Goal: Task Accomplishment & Management: Complete application form

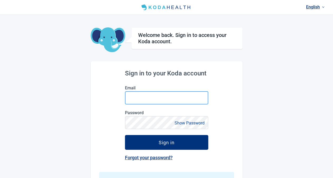
click at [168, 99] on input "Email" at bounding box center [166, 97] width 83 height 13
paste input "pk_kapadia+[EMAIL_ADDRESS][DOMAIN_NAME]"
type input "pk_kapadia+[EMAIL_ADDRESS][DOMAIN_NAME]"
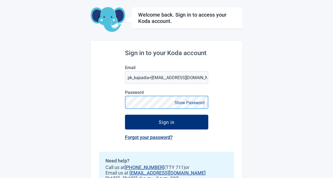
scroll to position [27, 0]
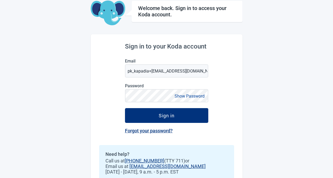
click at [187, 95] on button "Show Password" at bounding box center [189, 96] width 33 height 7
click at [221, 132] on div "Sign in to your Koda account Email pk_kapadia+01@yahoo.com Password Hide Passwo…" at bounding box center [167, 113] width 152 height 159
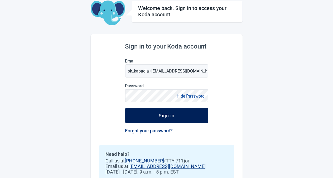
click at [172, 116] on div "Sign in" at bounding box center [167, 115] width 16 height 5
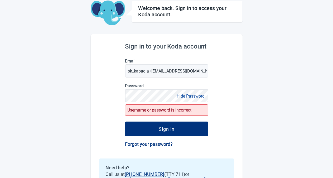
click at [220, 86] on div "Sign in to your Koda account Email pk_kapadia+01@yahoo.com Password Hide Passwo…" at bounding box center [167, 120] width 152 height 173
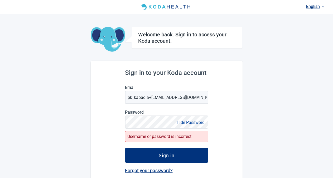
scroll to position [0, 0]
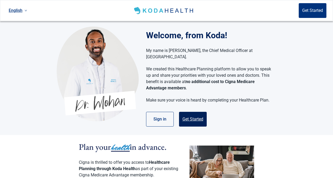
click at [203, 115] on button "Get Started" at bounding box center [193, 119] width 28 height 15
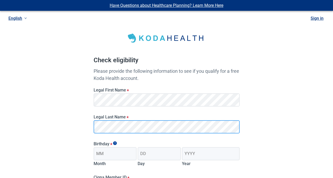
scroll to position [81, 0]
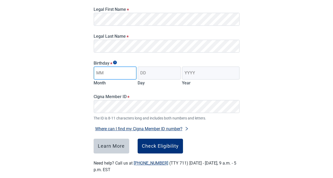
click at [120, 74] on input "Month" at bounding box center [115, 73] width 43 height 13
type input "01"
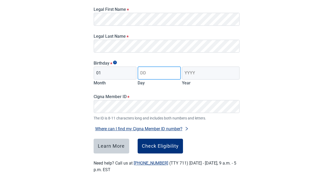
click at [149, 74] on input "Day" at bounding box center [159, 73] width 43 height 13
type input "15"
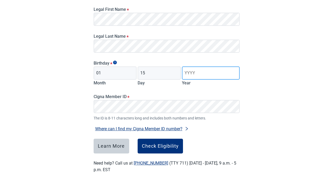
click at [194, 74] on input "Year" at bounding box center [211, 73] width 58 height 13
type input "1960"
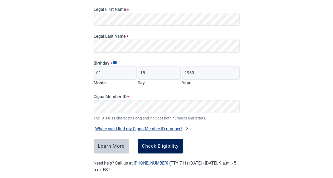
click at [155, 144] on div "Check Eligibility" at bounding box center [160, 146] width 37 height 5
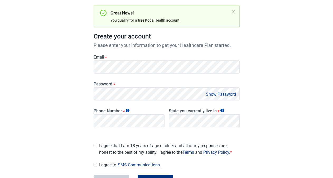
scroll to position [54, 0]
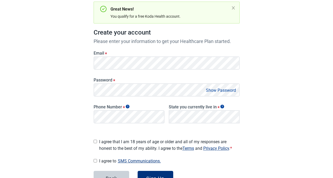
click at [316, 67] on div "Have Questions about Healthcare Planning? Learn More Here English Sign in Great…" at bounding box center [166, 82] width 333 height 272
click at [220, 87] on button "Show Password" at bounding box center [221, 90] width 33 height 7
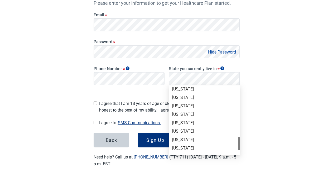
scroll to position [335, 0]
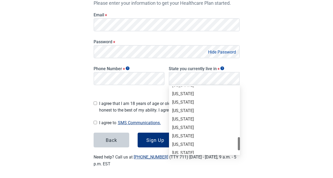
drag, startPoint x: 239, startPoint y: 91, endPoint x: 243, endPoint y: 141, distance: 50.9
click at [177, 119] on div "[US_STATE]" at bounding box center [204, 119] width 65 height 6
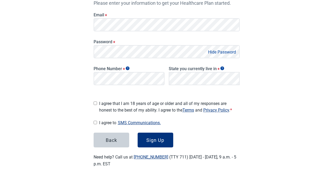
click at [97, 103] on input "I agree that I am 18 years of age or older and all of my responses are honest t…" at bounding box center [95, 103] width 3 height 3
checkbox input "true"
click at [97, 122] on input "I agree to SMS Communications." at bounding box center [95, 122] width 3 height 3
checkbox input "true"
click at [162, 137] on div "Sign Up" at bounding box center [155, 139] width 18 height 5
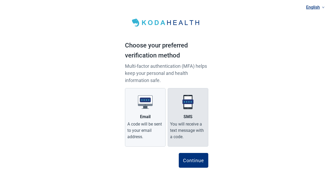
click at [186, 113] on label "SMS You will receive a text message with a code." at bounding box center [188, 117] width 41 height 59
click at [0, 0] on input "SMS You will receive a text message with a code." at bounding box center [0, 0] width 0 height 0
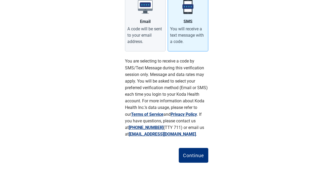
scroll to position [97, 0]
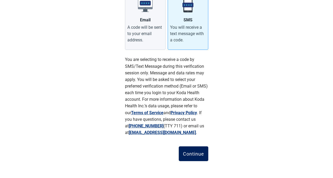
click at [193, 154] on div "Continue" at bounding box center [193, 153] width 21 height 5
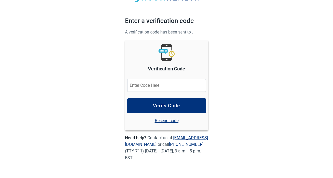
scroll to position [24, 0]
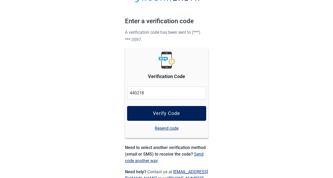
type input "440218"
click at [160, 113] on div "Verify Code" at bounding box center [166, 113] width 27 height 5
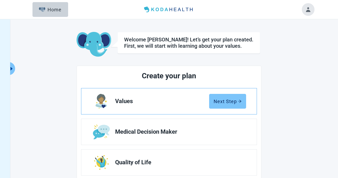
click at [223, 99] on div "Next Step" at bounding box center [227, 101] width 28 height 5
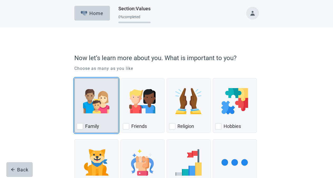
click at [80, 126] on div "Family, checkbox, not checked" at bounding box center [80, 126] width 6 height 6
click at [75, 78] on input "Family" at bounding box center [74, 78] width 0 height 0
checkbox input "true"
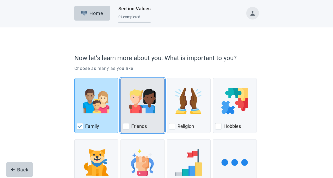
click at [127, 125] on div "Friends, checkbox, not checked" at bounding box center [126, 126] width 6 height 6
click at [121, 78] on input "Friends" at bounding box center [121, 78] width 0 height 0
checkbox input "true"
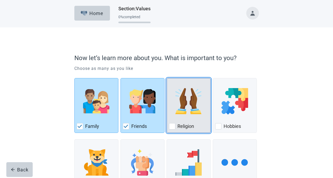
click at [172, 127] on div "Religion, checkbox, not checked" at bounding box center [172, 126] width 6 height 6
click at [167, 78] on input "Religion" at bounding box center [167, 78] width 0 height 0
checkbox input "true"
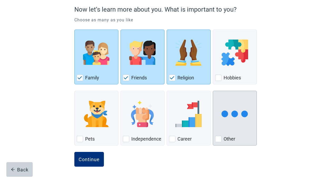
scroll to position [49, 0]
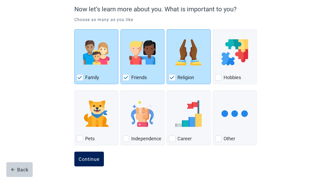
click at [80, 159] on div "Continue" at bounding box center [89, 158] width 21 height 5
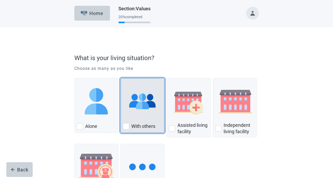
click at [128, 126] on div "With Others, checkbox, not checked" at bounding box center [126, 126] width 6 height 6
click at [121, 78] on input "With others" at bounding box center [121, 78] width 0 height 0
checkbox input "true"
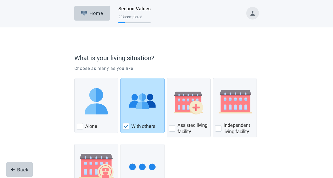
scroll to position [53, 0]
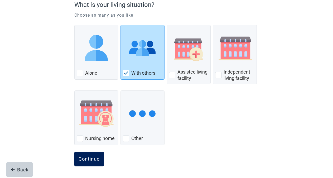
click at [94, 163] on button "Continue" at bounding box center [89, 159] width 30 height 15
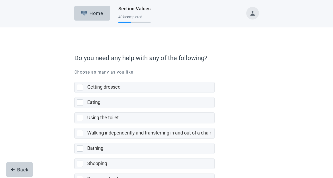
scroll to position [114, 0]
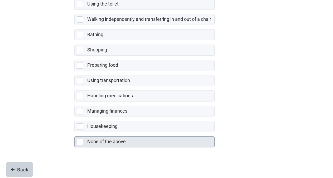
click at [78, 142] on div "None of the above, checkbox, not selected" at bounding box center [80, 142] width 6 height 6
click at [75, 132] on input "None of the above" at bounding box center [74, 132] width 0 height 0
checkbox input "true"
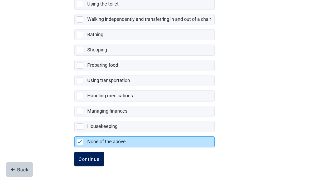
click at [90, 155] on button "Continue" at bounding box center [89, 159] width 30 height 15
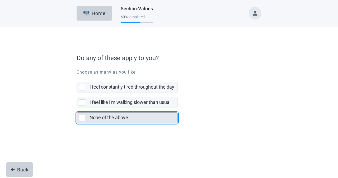
click at [83, 118] on div "None of the above, checkbox, not selected" at bounding box center [82, 118] width 6 height 6
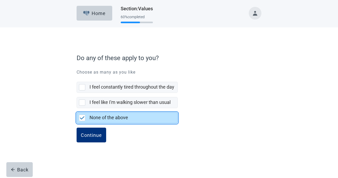
checkbox input "true"
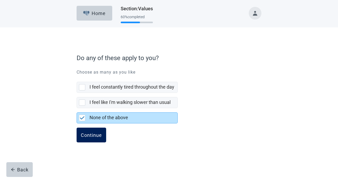
click at [96, 135] on div "Continue" at bounding box center [91, 134] width 21 height 5
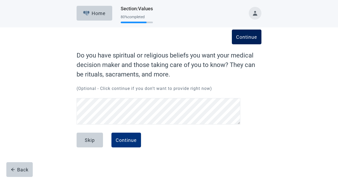
click at [252, 38] on div "Continue" at bounding box center [246, 36] width 21 height 5
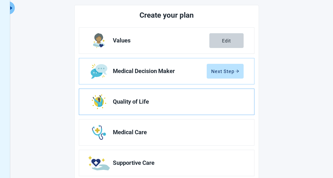
scroll to position [81, 0]
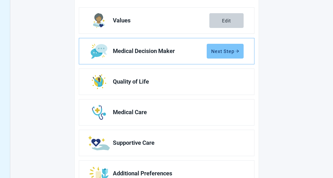
click at [232, 51] on div "Next Step" at bounding box center [225, 51] width 28 height 5
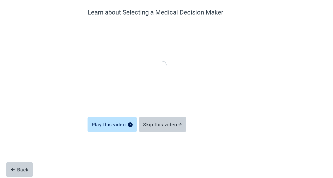
scroll to position [25, 0]
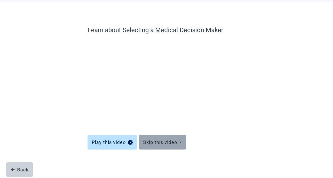
click at [173, 144] on div "Skip this video" at bounding box center [162, 142] width 39 height 5
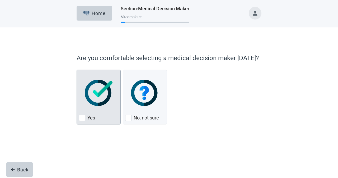
click at [80, 118] on div "Yes, checkbox, not checked" at bounding box center [82, 118] width 6 height 6
click at [77, 70] on input "Yes" at bounding box center [77, 70] width 0 height 0
checkbox input "true"
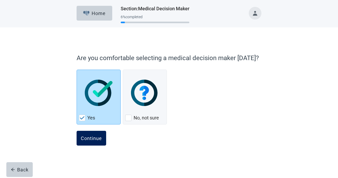
click at [87, 136] on div "Continue" at bounding box center [91, 138] width 21 height 5
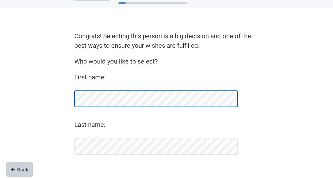
scroll to position [29, 0]
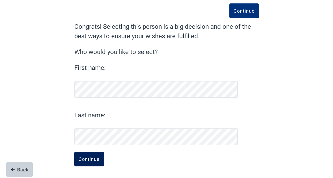
click at [89, 162] on div "Continue" at bounding box center [89, 158] width 21 height 5
click at [78, 160] on button "Continue" at bounding box center [89, 159] width 30 height 15
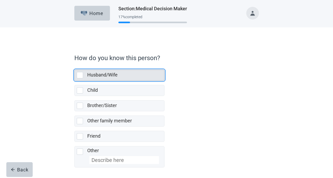
click at [78, 77] on div "Husband/Wife, checkbox, not selected" at bounding box center [80, 75] width 6 height 6
click at [75, 66] on input "Husband/Wife" at bounding box center [74, 65] width 0 height 0
checkbox input "true"
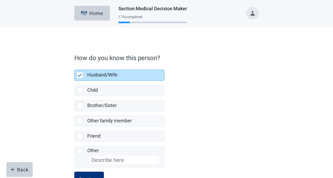
scroll to position [20, 0]
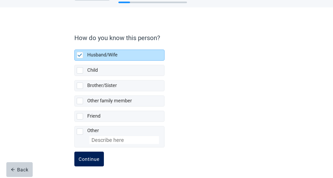
click at [78, 160] on button "Continue" at bounding box center [89, 159] width 30 height 15
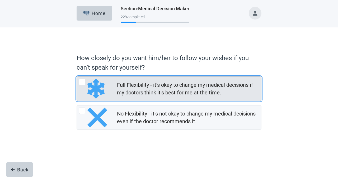
click at [84, 83] on div "Full Flexibility - it's okay to change my medical decisions if my doctors think…" at bounding box center [82, 82] width 6 height 6
click at [77, 77] on input "Full Flexibility - it's okay to change my medical decisions if my doctors think…" at bounding box center [77, 77] width 0 height 0
radio input "true"
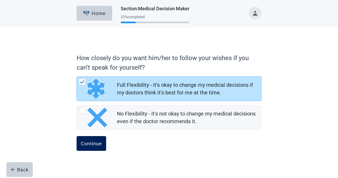
click at [90, 139] on button "Continue" at bounding box center [92, 143] width 30 height 15
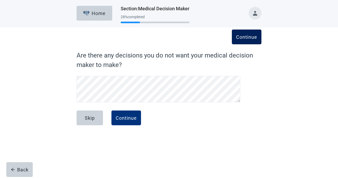
click at [246, 40] on button "Continue" at bounding box center [247, 37] width 30 height 15
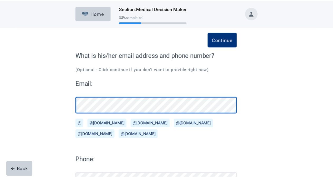
scroll to position [45, 0]
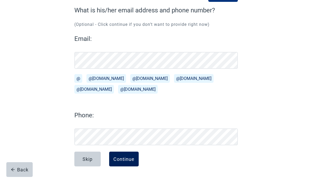
click at [131, 159] on div "Continue" at bounding box center [123, 158] width 21 height 5
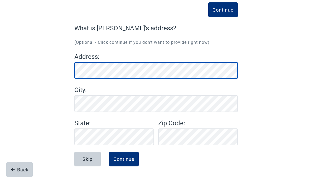
scroll to position [27, 0]
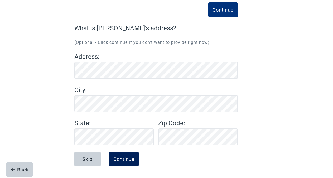
click at [125, 159] on div "Continue" at bounding box center [123, 158] width 21 height 5
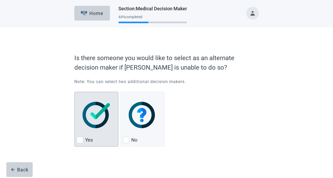
click at [81, 141] on div "Yes, checkbox, not checked" at bounding box center [80, 140] width 6 height 6
click at [75, 92] on input "Yes" at bounding box center [74, 92] width 0 height 0
checkbox input "true"
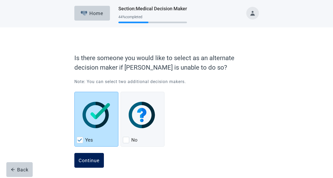
click at [97, 157] on button "Continue" at bounding box center [89, 160] width 30 height 15
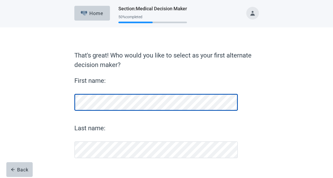
scroll to position [13, 0]
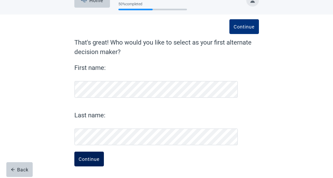
click at [87, 158] on div "Continue" at bounding box center [89, 158] width 21 height 5
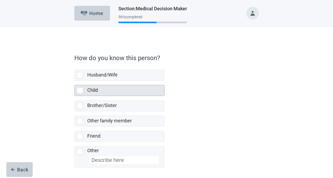
click at [79, 91] on div "Child, checkbox, not selected" at bounding box center [80, 90] width 6 height 6
click at [75, 81] on input "Child" at bounding box center [74, 81] width 0 height 0
checkbox input "true"
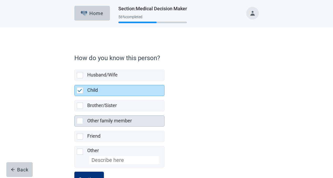
scroll to position [20, 0]
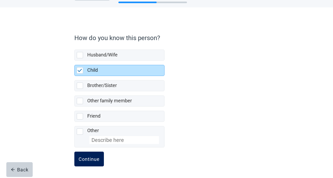
click at [86, 162] on div "Continue" at bounding box center [89, 158] width 21 height 5
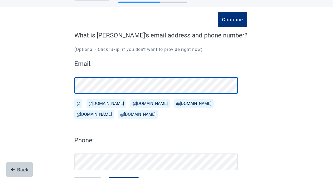
scroll to position [45, 0]
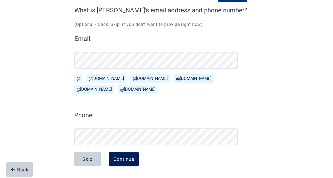
click at [127, 159] on div "Continue" at bounding box center [123, 158] width 21 height 5
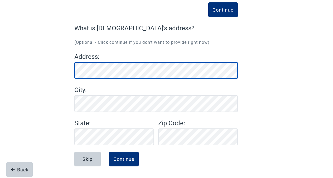
scroll to position [27, 0]
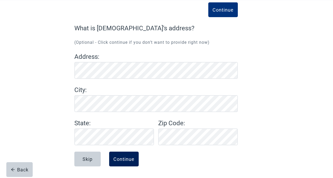
click at [126, 155] on button "Continue" at bounding box center [124, 159] width 30 height 15
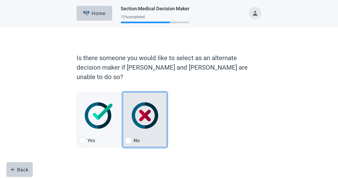
click at [129, 137] on div "No, checkbox, not checked" at bounding box center [128, 140] width 6 height 6
click at [123, 93] on input "No" at bounding box center [123, 92] width 0 height 0
checkbox input "true"
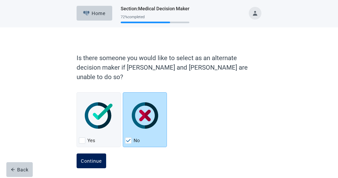
drag, startPoint x: 72, startPoint y: 153, endPoint x: 90, endPoint y: 151, distance: 18.3
click at [72, 153] on div "Is there someone you would like to select as an alternate decision maker if [PE…" at bounding box center [169, 109] width 222 height 142
click at [91, 158] on div "Continue" at bounding box center [91, 160] width 21 height 5
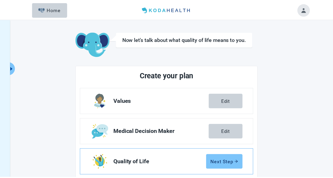
scroll to position [81, 0]
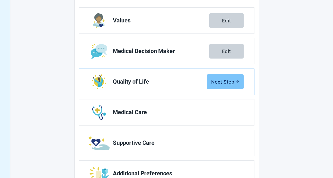
click at [233, 79] on div "Next Step" at bounding box center [225, 81] width 28 height 5
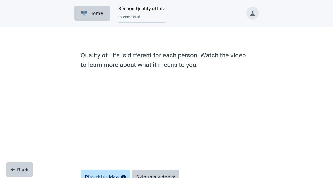
scroll to position [35, 0]
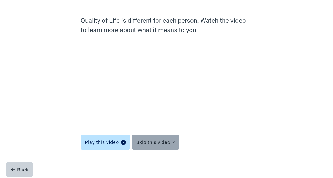
click at [162, 146] on button "Skip this video" at bounding box center [155, 142] width 47 height 15
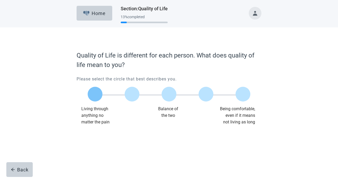
click at [99, 95] on label "Main content" at bounding box center [95, 94] width 15 height 15
click at [95, 94] on input "Quality of life scale: 0 out of 100. Living through anything no matter what" at bounding box center [95, 94] width 0 height 0
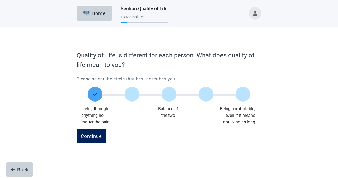
click at [89, 135] on div "Continue" at bounding box center [91, 136] width 21 height 5
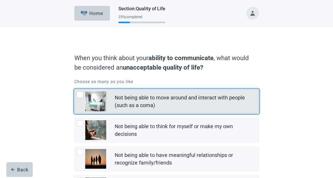
click at [81, 96] on div "Not being able to move around and interact with people (such as a coma), checkb…" at bounding box center [80, 95] width 6 height 6
click at [75, 89] on input "Not being able to move around and interact with people (such as a coma)" at bounding box center [74, 89] width 0 height 0
checkbox input "true"
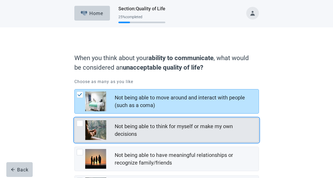
click at [80, 125] on div "Not being able to think for myself or make my own decisions, checkbox, not chec…" at bounding box center [80, 123] width 6 height 6
click at [75, 118] on input "Not being able to think for myself or make my own decisions" at bounding box center [74, 118] width 0 height 0
checkbox input "true"
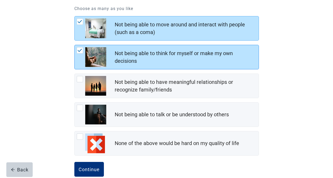
scroll to position [81, 0]
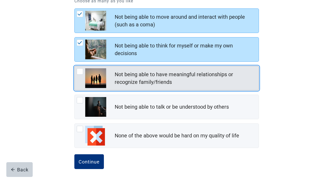
click at [79, 73] on div "Not being able to have meaningful relationships or recognize family/friends, ch…" at bounding box center [80, 71] width 6 height 6
click at [75, 66] on input "Not being able to have meaningful relationships or recognize family/friends" at bounding box center [74, 66] width 0 height 0
checkbox input "true"
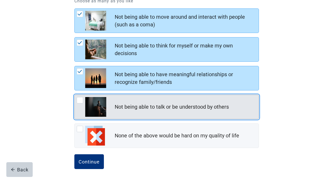
click at [80, 100] on div "Not being able to talk or be understood by others, checkbox, not checked" at bounding box center [80, 100] width 6 height 6
click at [75, 95] on input "Not being able to talk or be understood by others" at bounding box center [74, 95] width 0 height 0
checkbox input "true"
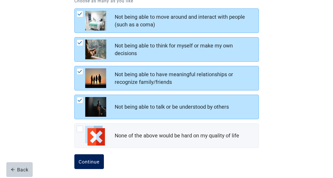
click at [87, 161] on div "Continue" at bounding box center [89, 161] width 21 height 5
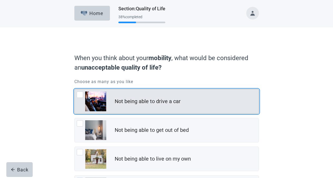
click at [79, 96] on div "Not being able to drive a car, checkbox, not checked" at bounding box center [80, 95] width 6 height 6
click at [75, 89] on input "Not being able to drive a car" at bounding box center [74, 89] width 0 height 0
checkbox input "true"
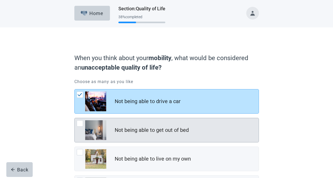
click at [78, 128] on div "Not being able to get out of bed, checkbox, not checked" at bounding box center [92, 130] width 30 height 20
click at [75, 118] on input "Not being able to get out of bed" at bounding box center [74, 118] width 0 height 0
checkbox input "true"
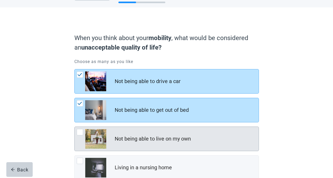
scroll to position [54, 0]
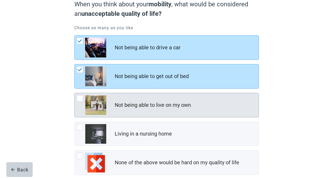
click at [77, 100] on div "Not being able to live on my own" at bounding box center [167, 105] width 184 height 24
click at [75, 93] on input "Not being able to live on my own" at bounding box center [74, 93] width 0 height 0
checkbox input "true"
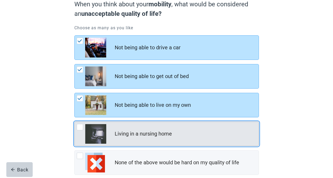
click at [79, 127] on div "Living in a nursing home, checkbox, not checked" at bounding box center [80, 127] width 6 height 6
click at [75, 122] on input "Living in a nursing home" at bounding box center [74, 122] width 0 height 0
checkbox input "true"
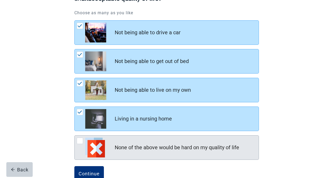
scroll to position [83, 0]
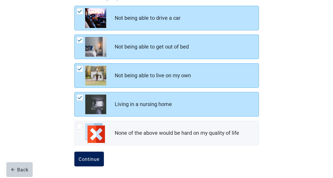
click at [92, 159] on div "Continue" at bounding box center [89, 158] width 21 height 5
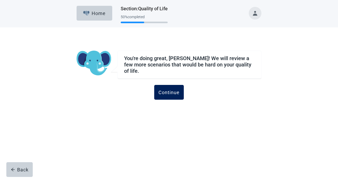
click at [176, 85] on button "Continue" at bounding box center [169, 92] width 30 height 15
click at [176, 86] on button "Continue" at bounding box center [169, 92] width 30 height 15
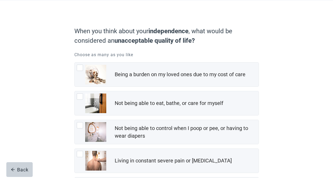
scroll to position [54, 0]
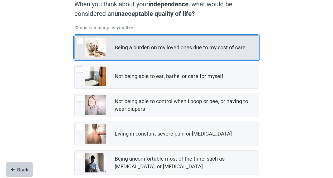
click at [82, 41] on div "Being a burden on my loved ones due to my cost of care, checkbox, not checked" at bounding box center [80, 41] width 6 height 6
click at [75, 36] on input "Being a burden on my loved ones due to my cost of care" at bounding box center [74, 35] width 0 height 0
checkbox input "true"
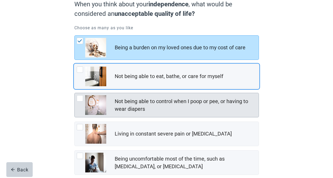
drag, startPoint x: 80, startPoint y: 70, endPoint x: 83, endPoint y: 94, distance: 24.5
click at [80, 70] on div "Not being able to eat, bathe, or care for myself, checkbox, not checked" at bounding box center [80, 70] width 6 height 6
click at [75, 64] on input "Not being able to eat, bathe, or care for myself" at bounding box center [74, 64] width 0 height 0
checkbox input "true"
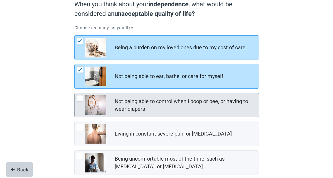
click at [80, 98] on div "Not being able to control when I poop or pee, or having to wear diapers, checkb…" at bounding box center [80, 98] width 6 height 6
click at [75, 93] on input "Not being able to control when I poop or pee, or having to wear diapers" at bounding box center [74, 93] width 0 height 0
checkbox input "true"
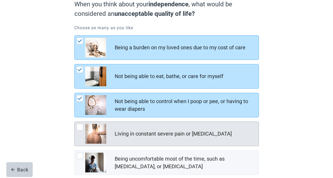
click at [81, 127] on div "Living in constant severe pain or shortness of breath, checkbox, not checked" at bounding box center [80, 127] width 6 height 6
click at [75, 122] on input "Living in constant severe pain or [MEDICAL_DATA]" at bounding box center [74, 122] width 0 height 0
checkbox input "true"
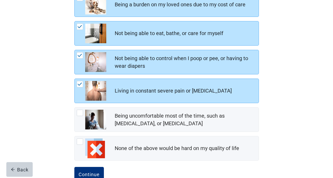
scroll to position [112, 0]
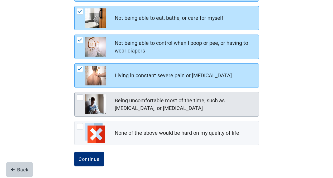
click at [82, 98] on div "Being uncomfortable most of the time, such as nausea, vomiting, or diarrhea, ch…" at bounding box center [80, 97] width 6 height 6
click at [75, 92] on input "Being uncomfortable most of the time, such as [MEDICAL_DATA], or [MEDICAL_DATA]" at bounding box center [74, 92] width 0 height 0
checkbox input "true"
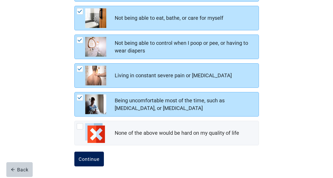
click at [87, 159] on div "Continue" at bounding box center [89, 158] width 21 height 5
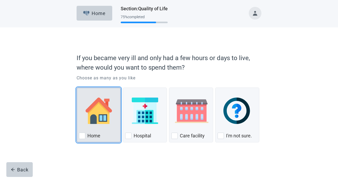
click at [84, 137] on div "Home, checkbox, not checked" at bounding box center [82, 136] width 6 height 6
click at [77, 88] on input "Home" at bounding box center [77, 88] width 0 height 0
checkbox input "true"
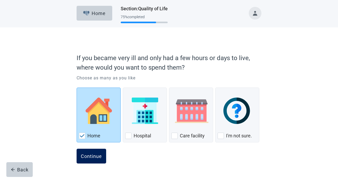
click at [95, 156] on div "Continue" at bounding box center [91, 156] width 21 height 5
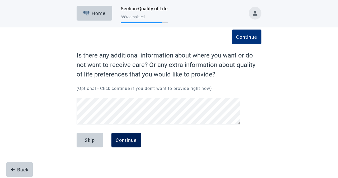
click at [116, 137] on div "Continue" at bounding box center [126, 139] width 21 height 5
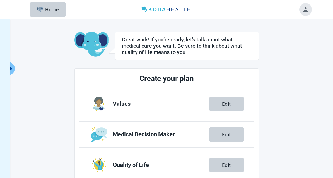
scroll to position [105, 0]
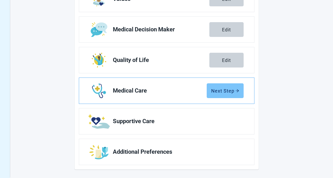
click at [224, 90] on div "Next Step" at bounding box center [225, 90] width 28 height 5
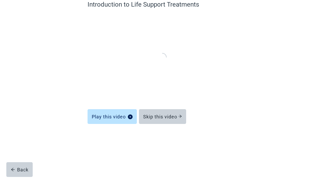
scroll to position [25, 0]
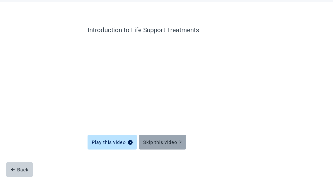
click at [159, 139] on button "Skip this video" at bounding box center [162, 142] width 47 height 15
click at [164, 143] on div "Skip this video" at bounding box center [162, 142] width 39 height 5
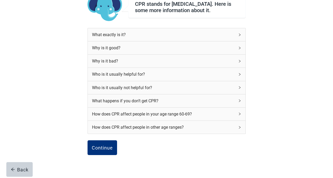
scroll to position [76, 0]
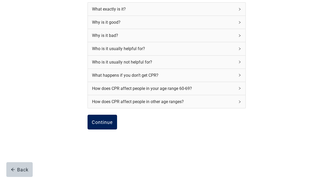
click at [101, 125] on div "Continue" at bounding box center [102, 122] width 21 height 5
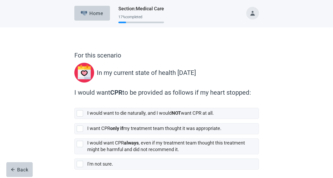
scroll to position [22, 0]
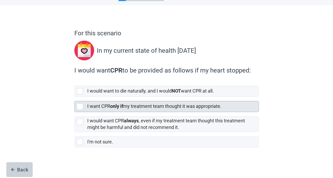
click at [80, 108] on div "[object Object], checkbox, not selected" at bounding box center [80, 106] width 6 height 6
click at [75, 97] on input "I want CPR only if my treatment team thought it was appropriate." at bounding box center [74, 97] width 0 height 0
checkbox input "true"
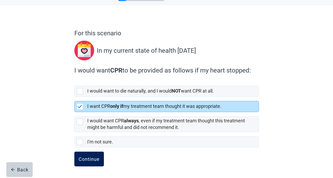
click at [86, 161] on div "Continue" at bounding box center [89, 158] width 21 height 5
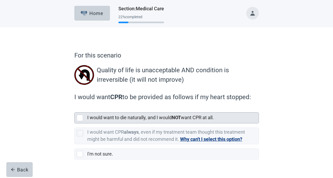
click at [82, 118] on div "[object Object], checkbox, not selected" at bounding box center [80, 118] width 6 height 6
click at [75, 108] on input "I would want to die naturally, and I would NOT want CPR at all." at bounding box center [74, 108] width 0 height 0
checkbox input "true"
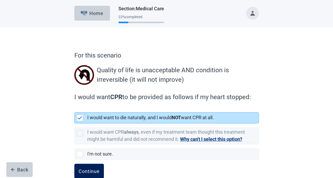
click at [101, 171] on button "Continue" at bounding box center [89, 171] width 30 height 15
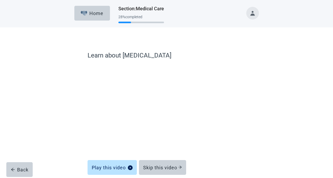
scroll to position [25, 0]
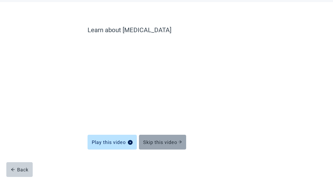
click at [170, 145] on div "Skip this video" at bounding box center [162, 142] width 39 height 5
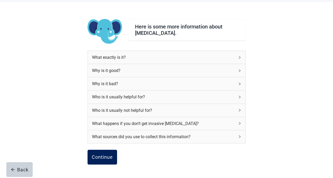
click at [97, 159] on div "Continue" at bounding box center [102, 157] width 21 height 5
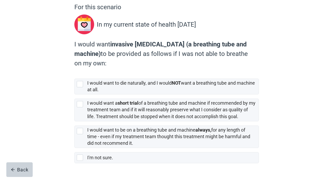
scroll to position [54, 0]
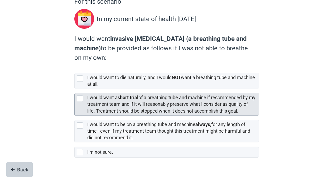
click at [83, 99] on div "[object Object], checkbox, not selected" at bounding box center [80, 99] width 6 height 6
click at [75, 89] on input "I would want a short trial of a breathing tube and machine if recommended by my…" at bounding box center [74, 89] width 0 height 0
checkbox input "true"
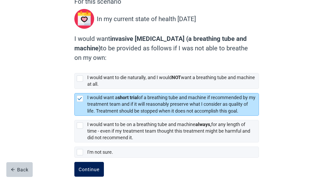
click at [93, 168] on div "Continue" at bounding box center [89, 169] width 21 height 5
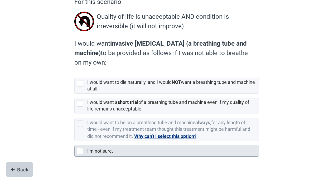
scroll to position [54, 0]
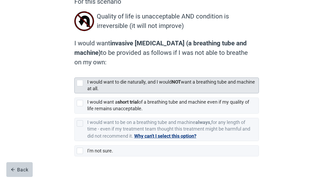
click at [81, 84] on div "[object Object], checkbox, not selected" at bounding box center [80, 83] width 6 height 6
click at [75, 74] on input "I would want to die naturally, and I would NOT want a breathing tube and machin…" at bounding box center [74, 73] width 0 height 0
checkbox input "true"
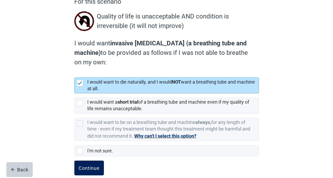
click at [91, 168] on div "Continue" at bounding box center [89, 167] width 21 height 5
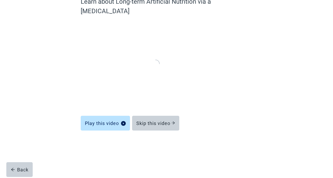
scroll to position [25, 0]
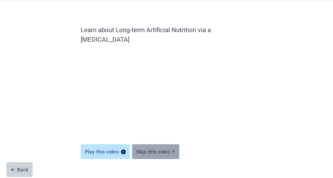
click at [166, 149] on div "Skip this video" at bounding box center [155, 151] width 39 height 5
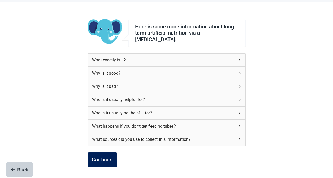
click at [98, 154] on button "Continue" at bounding box center [103, 160] width 30 height 15
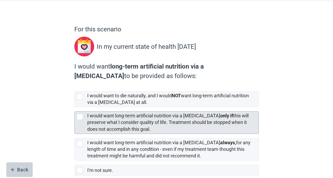
scroll to position [55, 0]
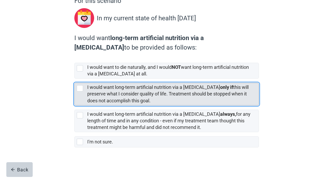
click at [80, 87] on div "[object Object], checkbox, not selected" at bounding box center [80, 88] width 6 height 6
click at [75, 79] on input "I would want long-term artificial nutrition via a [MEDICAL_DATA] only if this w…" at bounding box center [74, 79] width 0 height 0
checkbox input "true"
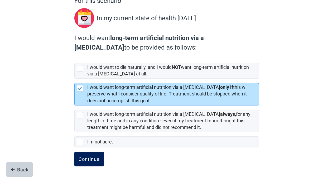
click at [89, 162] on button "Continue" at bounding box center [89, 159] width 30 height 15
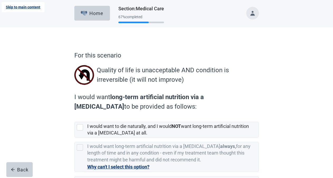
scroll to position [40, 0]
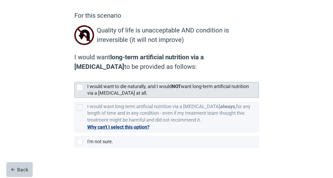
click at [80, 89] on div "[object Object], checkbox, not selected" at bounding box center [80, 87] width 6 height 6
click at [75, 78] on input "I would want to die naturally, and I would NOT want long-term artificial nutrit…" at bounding box center [74, 78] width 0 height 0
checkbox input "true"
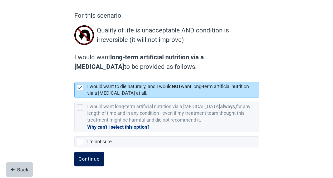
click at [87, 161] on div "Continue" at bounding box center [89, 158] width 21 height 5
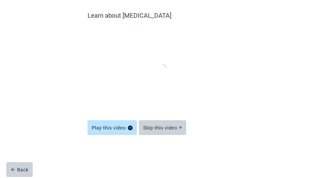
scroll to position [25, 0]
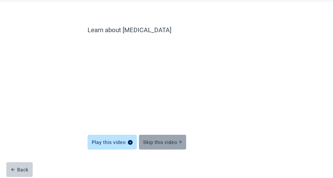
click at [152, 140] on div "Skip this video" at bounding box center [162, 142] width 39 height 5
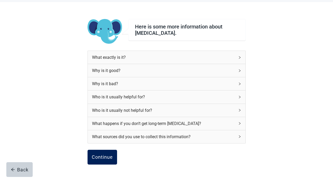
click at [107, 154] on button "Continue" at bounding box center [103, 157] width 30 height 15
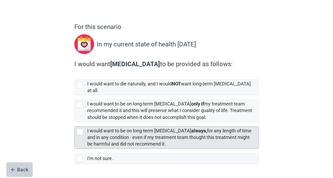
scroll to position [40, 0]
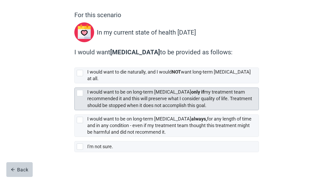
click at [80, 90] on div "[object Object], checkbox, not selected" at bounding box center [80, 93] width 6 height 6
click at [75, 84] on input "I would want to be on long-term [MEDICAL_DATA] only if my treatment team recomm…" at bounding box center [74, 83] width 0 height 0
checkbox input "true"
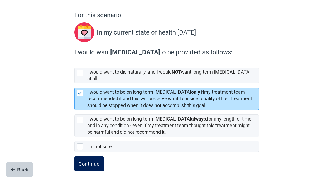
click at [98, 161] on div "Continue" at bounding box center [89, 163] width 21 height 5
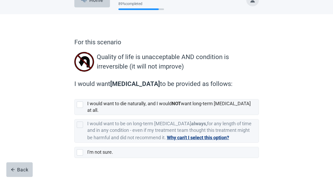
scroll to position [19, 0]
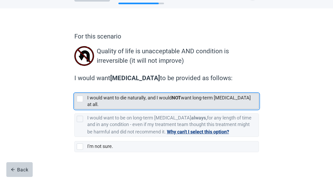
click at [82, 102] on div "[object Object], checkbox, not selected" at bounding box center [80, 99] width 6 height 6
click at [75, 89] on input "I would want to die naturally, and I would NOT want long-term [MEDICAL_DATA] at…" at bounding box center [74, 89] width 0 height 0
checkbox input "true"
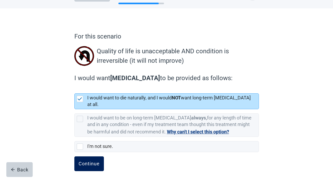
click at [93, 161] on div "Continue" at bounding box center [89, 163] width 21 height 5
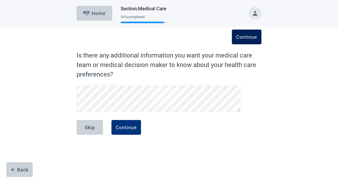
click at [239, 35] on div "Continue" at bounding box center [246, 36] width 21 height 5
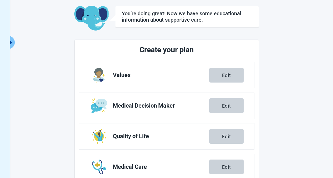
scroll to position [102, 0]
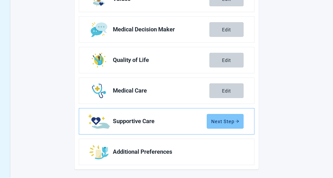
click at [224, 119] on div "Next Step" at bounding box center [225, 121] width 28 height 5
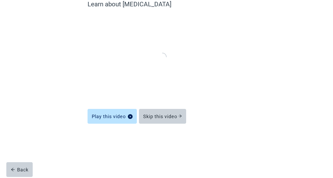
scroll to position [25, 0]
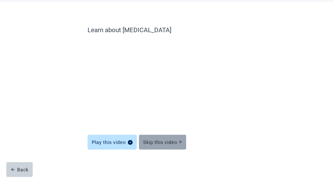
click at [152, 143] on div "Skip this video" at bounding box center [162, 142] width 39 height 5
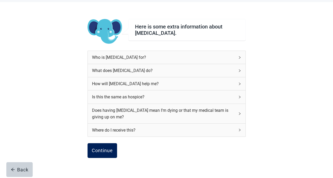
click at [101, 151] on div "Continue" at bounding box center [102, 150] width 21 height 5
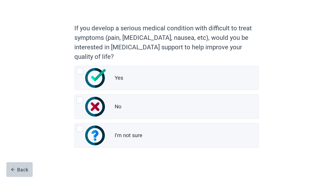
scroll to position [32, 0]
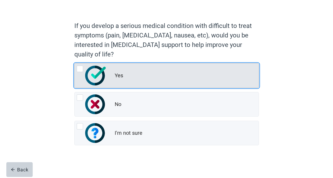
click at [80, 69] on div "Yes, radio button, not checked" at bounding box center [80, 69] width 6 height 6
click at [75, 64] on input "Yes" at bounding box center [74, 63] width 0 height 0
radio input "true"
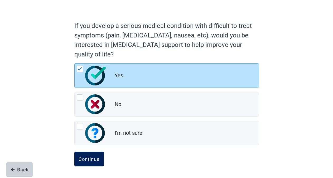
click at [92, 160] on div "Continue" at bounding box center [89, 158] width 21 height 5
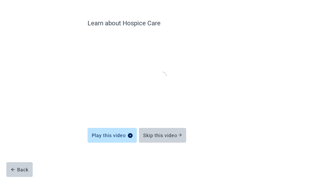
scroll to position [25, 0]
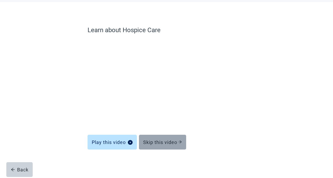
click at [148, 140] on div "Skip this video" at bounding box center [162, 142] width 39 height 5
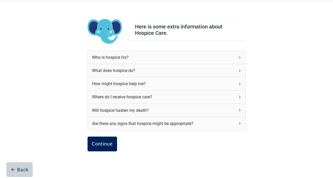
click at [99, 142] on div "Continue" at bounding box center [102, 143] width 21 height 5
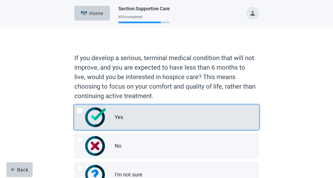
click at [78, 111] on div "Yes, radio button, not checked" at bounding box center [80, 110] width 6 height 6
click at [75, 105] on input "Yes" at bounding box center [74, 105] width 0 height 0
radio input "true"
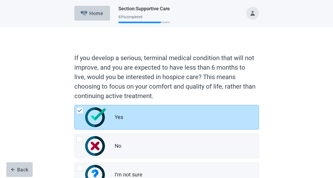
scroll to position [42, 0]
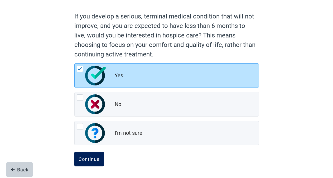
click at [89, 162] on button "Continue" at bounding box center [89, 159] width 30 height 15
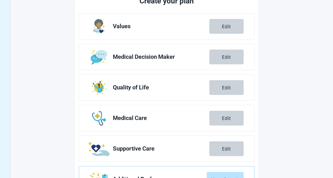
scroll to position [102, 0]
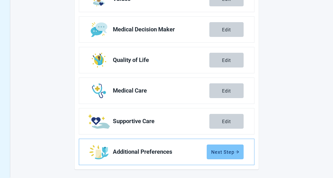
click at [227, 152] on div "Next Step" at bounding box center [225, 151] width 28 height 5
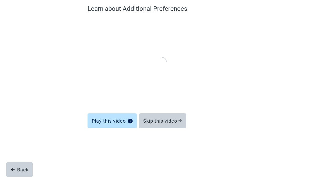
scroll to position [25, 0]
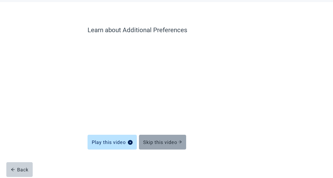
click at [153, 140] on div "Skip this video" at bounding box center [162, 142] width 39 height 5
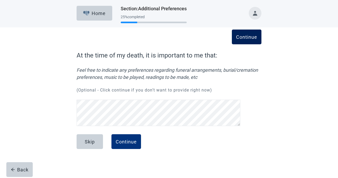
click at [245, 37] on div "Continue" at bounding box center [246, 36] width 21 height 5
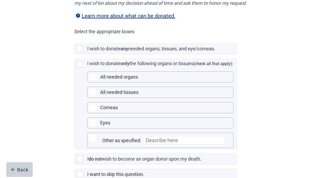
scroll to position [148, 0]
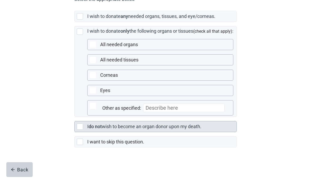
click at [84, 127] on div "Main content" at bounding box center [81, 127] width 8 height 6
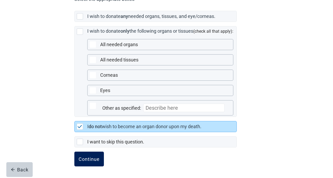
click at [93, 162] on button "Continue" at bounding box center [89, 159] width 30 height 15
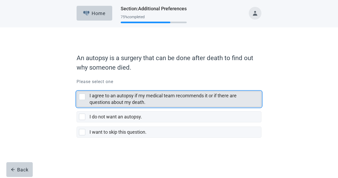
click at [81, 98] on div "I agree to an autopsy if my medical team recommends it or if there are question…" at bounding box center [82, 97] width 6 height 6
click at [77, 87] on input "I agree to an autopsy if my medical team recommends it or if there are question…" at bounding box center [77, 87] width 0 height 0
checkbox input "true"
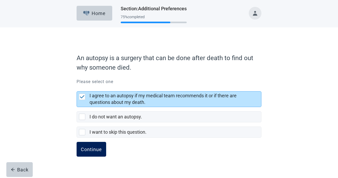
click at [83, 149] on div "Continue" at bounding box center [91, 149] width 21 height 5
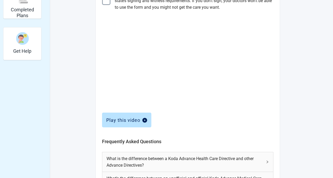
scroll to position [231, 0]
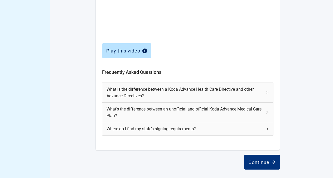
drag, startPoint x: 268, startPoint y: 160, endPoint x: 305, endPoint y: 132, distance: 46.5
click at [268, 160] on div "Continue" at bounding box center [262, 162] width 27 height 5
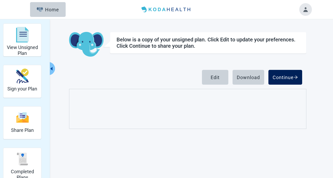
click at [284, 78] on div "Continue" at bounding box center [285, 77] width 25 height 5
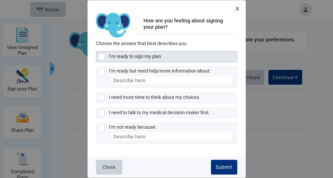
click at [102, 57] on div "I’m ready to sign my plan, checkbox, not selected" at bounding box center [101, 57] width 6 height 6
click at [96, 51] on input "I’m ready to sign my plan" at bounding box center [96, 51] width 0 height 0
checkbox input "true"
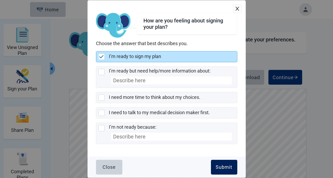
click at [220, 164] on button "Submit" at bounding box center [224, 167] width 26 height 15
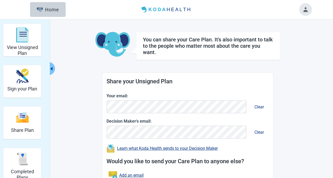
click at [296, 96] on main "You can share your Care Plan. It's also important to talk to the people who mat…" at bounding box center [188, 123] width 248 height 182
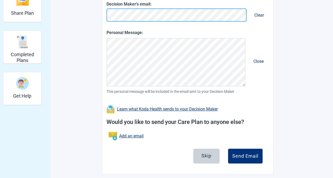
scroll to position [122, 0]
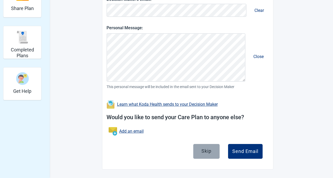
click at [204, 155] on button "Skip" at bounding box center [206, 151] width 26 height 15
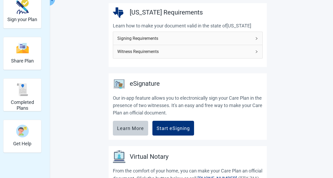
scroll to position [81, 0]
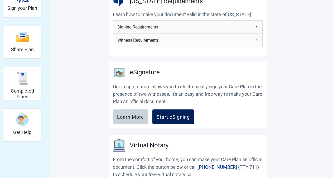
click at [182, 116] on div "Start eSigning" at bounding box center [173, 116] width 33 height 5
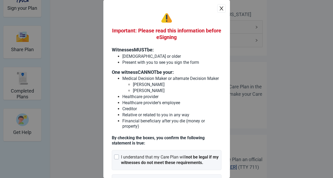
scroll to position [57, 0]
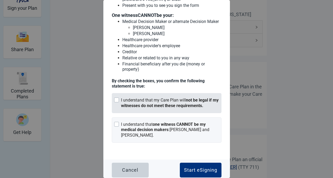
click at [118, 102] on div "I understand that my Care Plan will not be legal if my witnesses do not meet th…" at bounding box center [167, 103] width 110 height 20
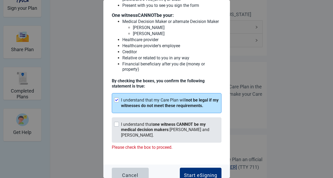
click at [114, 122] on div "Main content" at bounding box center [116, 124] width 5 height 5
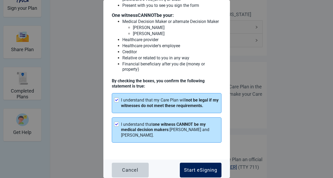
click at [205, 168] on div "Start eSigning" at bounding box center [200, 170] width 33 height 5
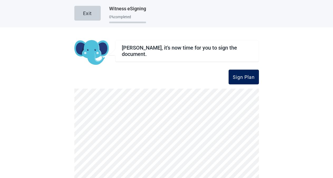
click at [246, 77] on div "Sign Plan" at bounding box center [244, 76] width 22 height 5
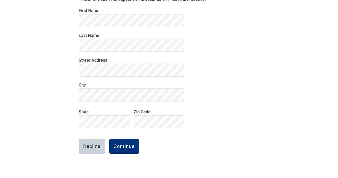
scroll to position [60, 0]
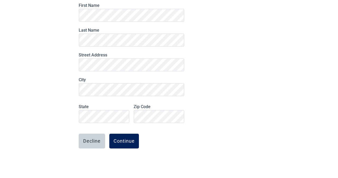
click at [121, 139] on div "Continue" at bounding box center [123, 141] width 21 height 5
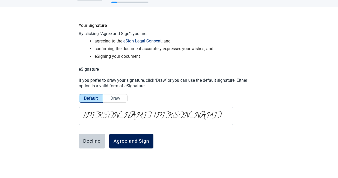
scroll to position [21, 0]
click at [121, 140] on div "Agree and Sign" at bounding box center [131, 141] width 36 height 5
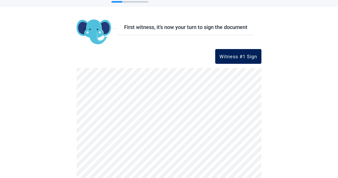
click at [238, 58] on div "Witness #1 Sign" at bounding box center [238, 56] width 38 height 5
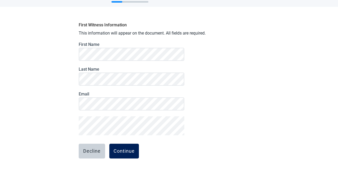
click at [124, 150] on div "Continue" at bounding box center [123, 151] width 21 height 5
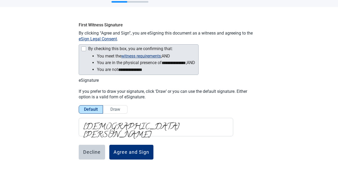
click at [84, 50] on div "By checking this box, you are confirming that:" at bounding box center [138, 49] width 114 height 6
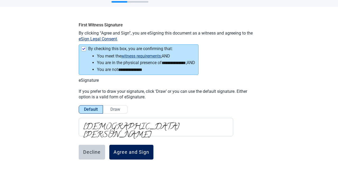
click at [137, 150] on div "Agree and Sign" at bounding box center [131, 152] width 36 height 5
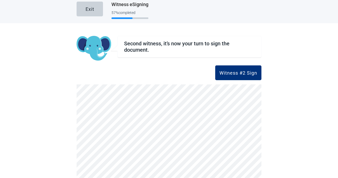
scroll to position [0, 0]
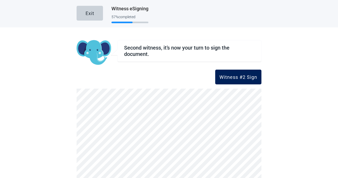
click at [236, 74] on button "Witness #2 Sign" at bounding box center [238, 77] width 46 height 15
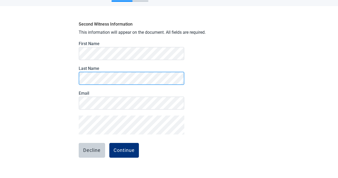
scroll to position [31, 0]
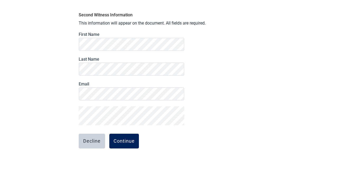
click at [123, 140] on div "Continue" at bounding box center [123, 141] width 21 height 5
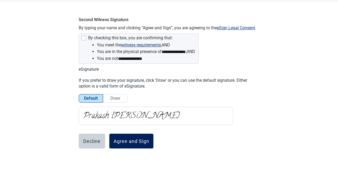
scroll to position [26, 0]
click at [128, 142] on div "Agree and Sign" at bounding box center [131, 141] width 36 height 5
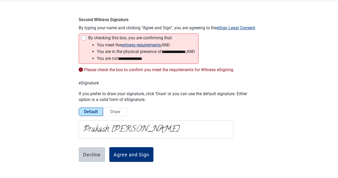
click at [82, 36] on div at bounding box center [83, 38] width 5 height 5
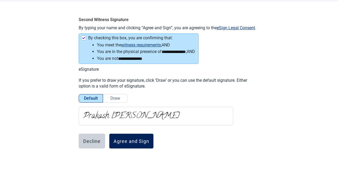
click at [135, 144] on button "Agree and Sign" at bounding box center [131, 141] width 44 height 15
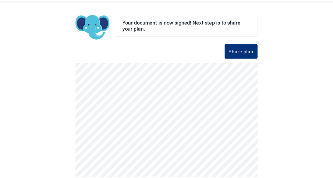
scroll to position [0, 0]
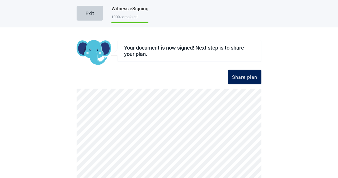
click at [241, 80] on div "Share plan" at bounding box center [244, 76] width 25 height 5
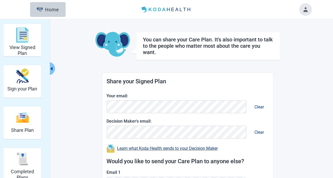
click at [293, 120] on main "You can share your Care Plan. It's also important to talk to the people who mat…" at bounding box center [188, 147] width 248 height 231
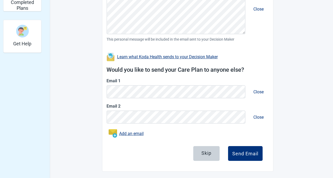
scroll to position [172, 0]
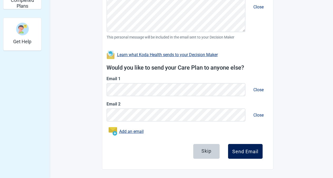
click at [251, 150] on div "Send Email" at bounding box center [245, 151] width 26 height 5
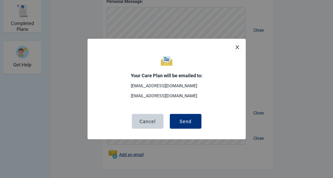
scroll to position [149, 0]
click at [198, 122] on button "Send" at bounding box center [186, 121] width 32 height 15
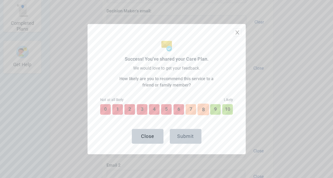
scroll to position [187, 0]
click at [203, 106] on button "8" at bounding box center [204, 110] width 12 height 12
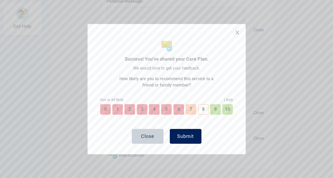
click at [189, 137] on button "Submit" at bounding box center [186, 136] width 32 height 15
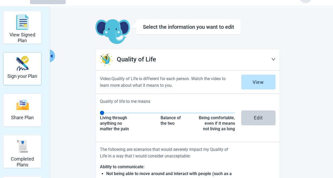
scroll to position [108, 0]
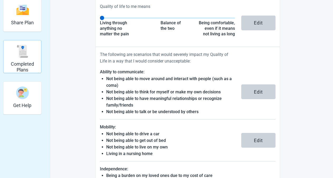
click at [22, 63] on h2 "Completed Plans" at bounding box center [23, 66] width 34 height 11
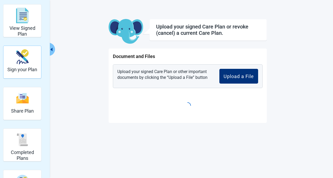
scroll to position [19, 0]
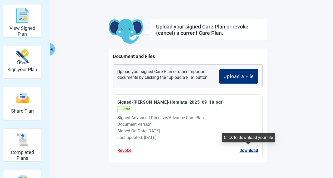
click at [246, 148] on button "Download" at bounding box center [249, 150] width 19 height 7
